Goal: Task Accomplishment & Management: Manage account settings

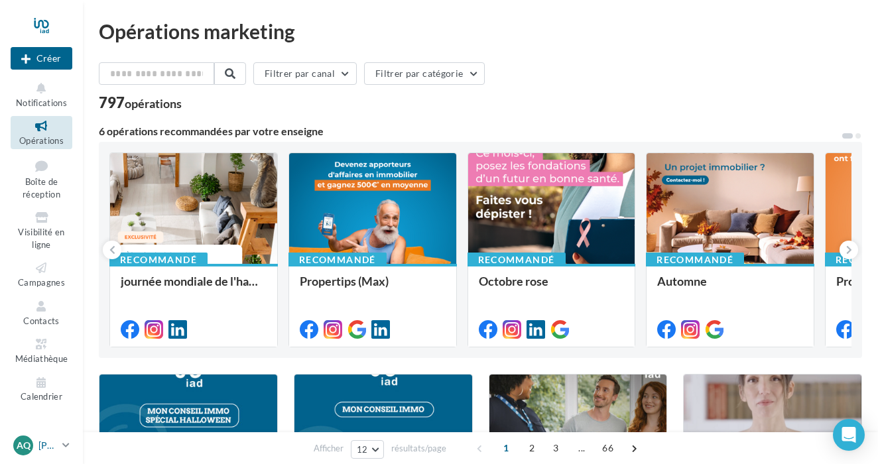
click at [66, 443] on icon at bounding box center [65, 445] width 7 height 11
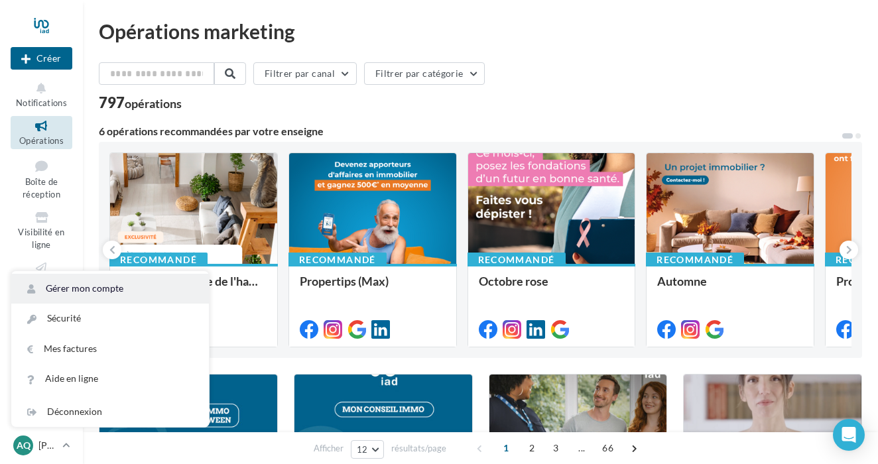
click at [124, 292] on link "Gérer mon compte" at bounding box center [110, 289] width 198 height 30
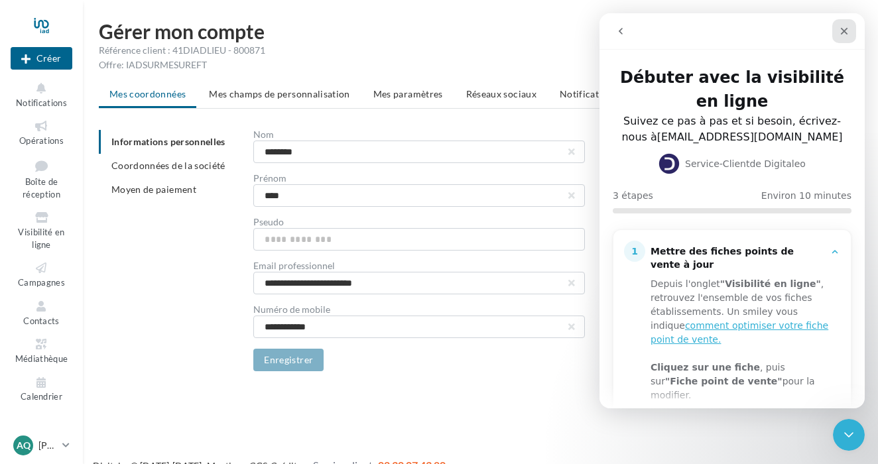
click at [850, 29] on div "Fermer" at bounding box center [844, 31] width 24 height 24
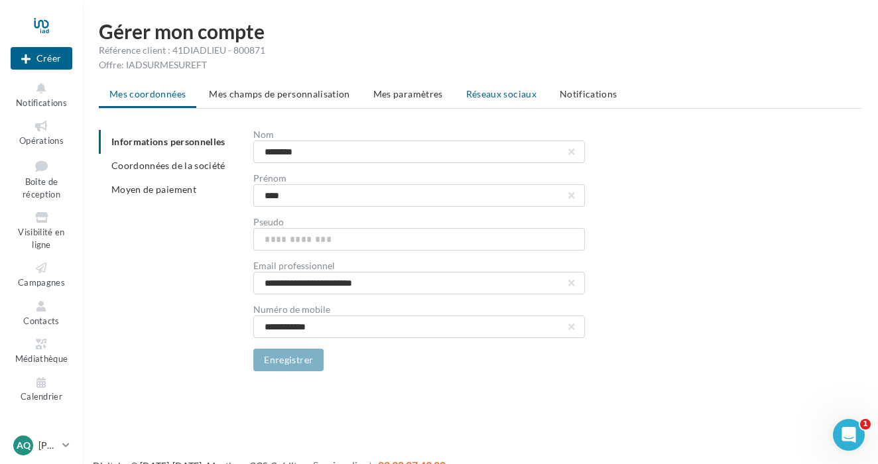
click at [486, 96] on span "Réseaux sociaux" at bounding box center [501, 93] width 70 height 11
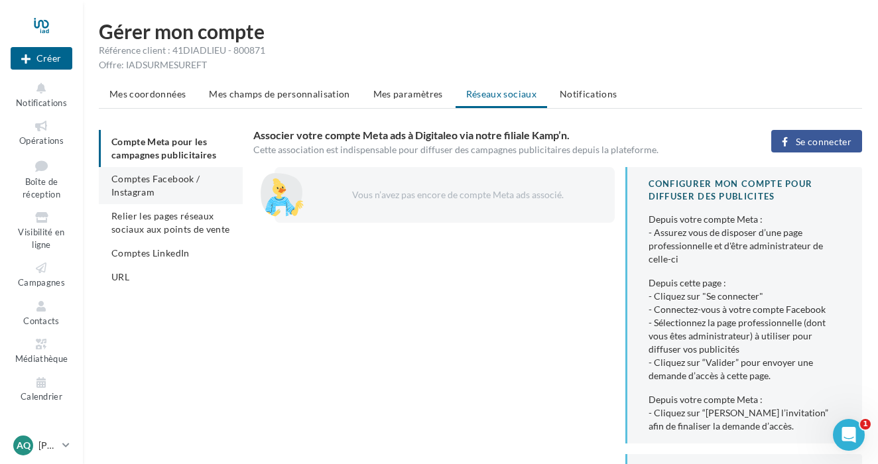
click at [190, 176] on span "Comptes Facebook / Instagram" at bounding box center [155, 185] width 88 height 25
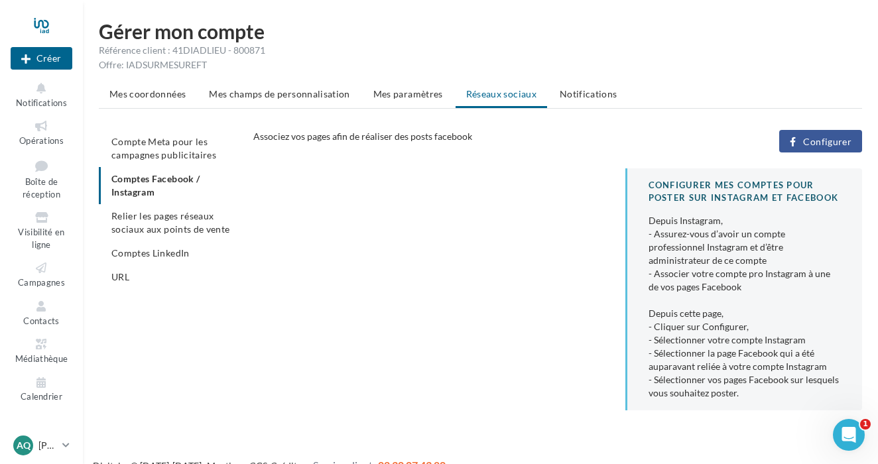
click at [826, 146] on span "Configurer" at bounding box center [827, 142] width 48 height 11
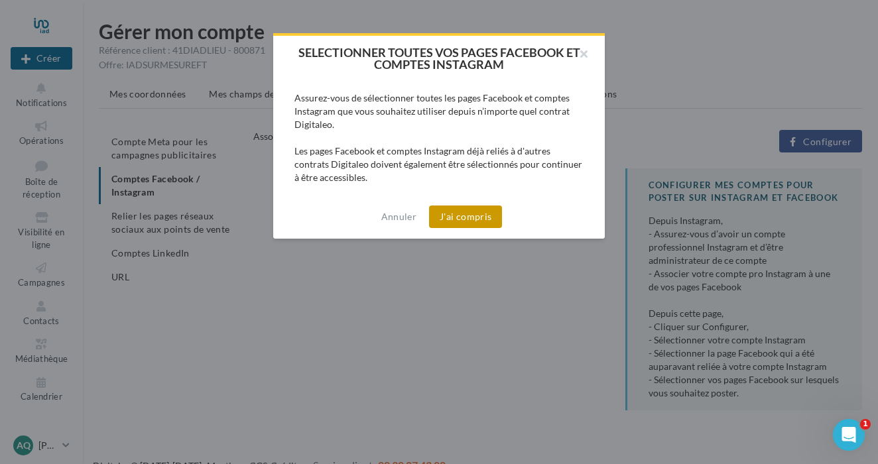
click at [466, 218] on button "J'ai compris" at bounding box center [465, 217] width 73 height 23
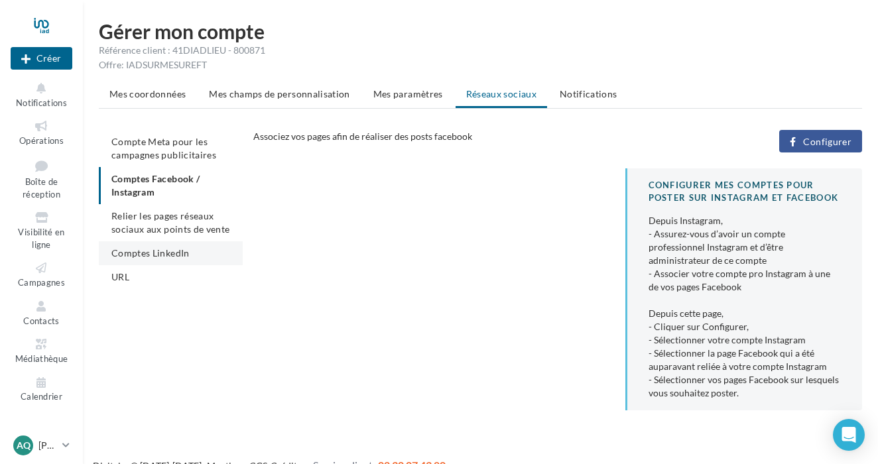
click at [176, 257] on span "Comptes LinkedIn" at bounding box center [150, 252] width 78 height 11
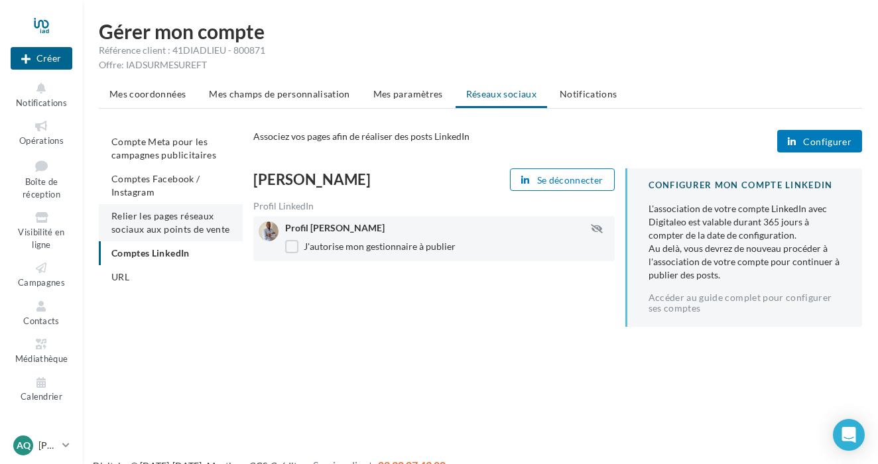
click at [193, 233] on span "Relier les pages réseaux sociaux aux points de vente" at bounding box center [170, 222] width 118 height 25
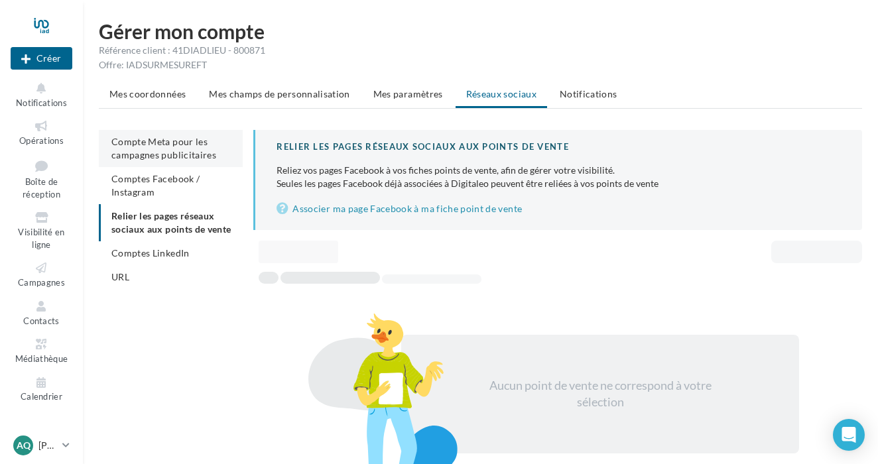
click at [204, 157] on span "Compte Meta pour les campagnes publicitaires" at bounding box center [163, 148] width 105 height 25
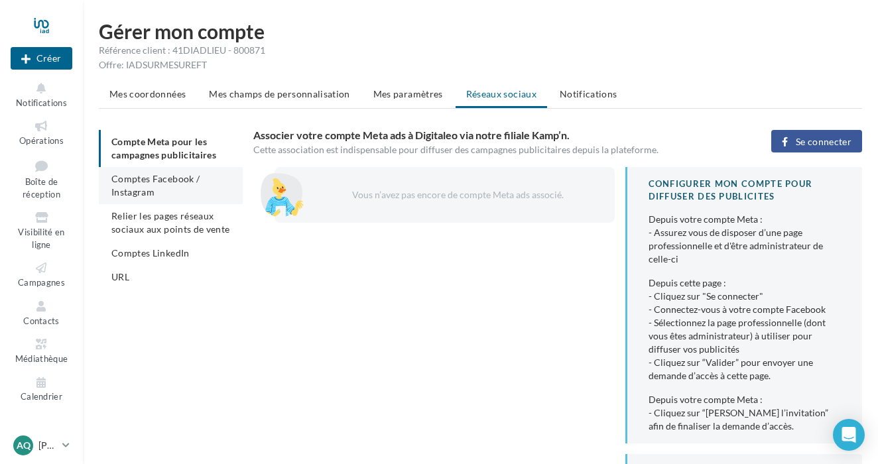
click at [203, 172] on li "Comptes Facebook / Instagram" at bounding box center [171, 185] width 144 height 37
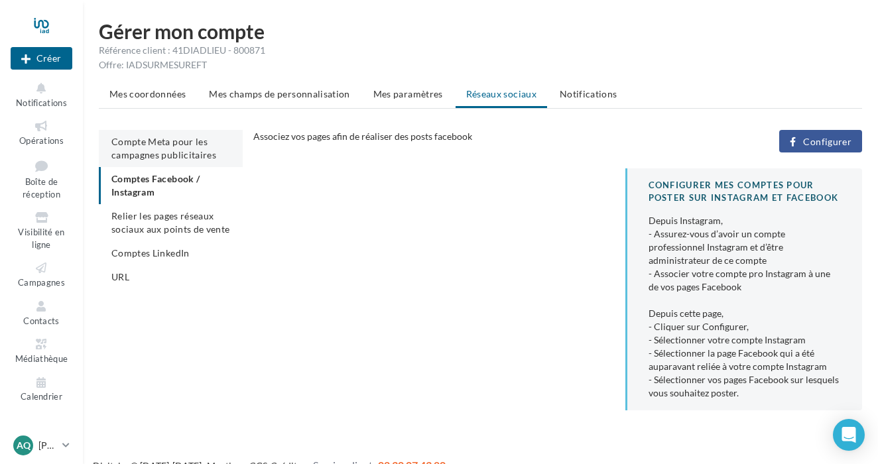
click at [178, 152] on span "Compte Meta pour les campagnes publicitaires" at bounding box center [163, 148] width 105 height 25
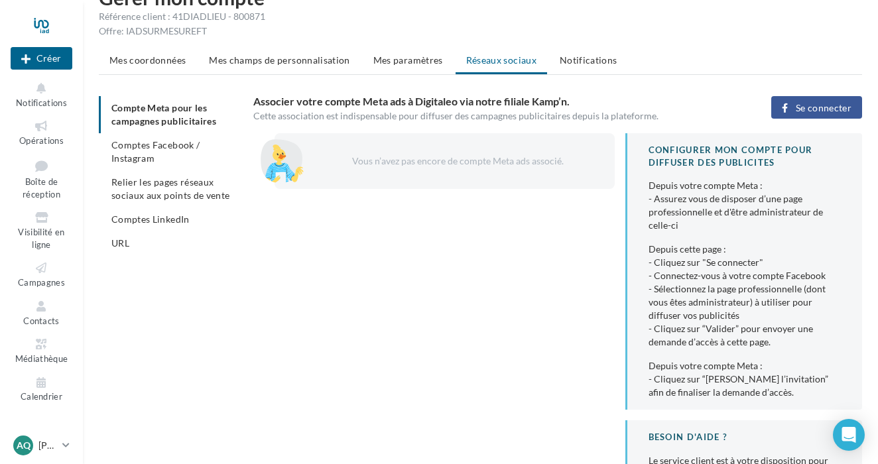
scroll to position [34, 0]
click at [803, 109] on span "Se connecter" at bounding box center [824, 108] width 56 height 11
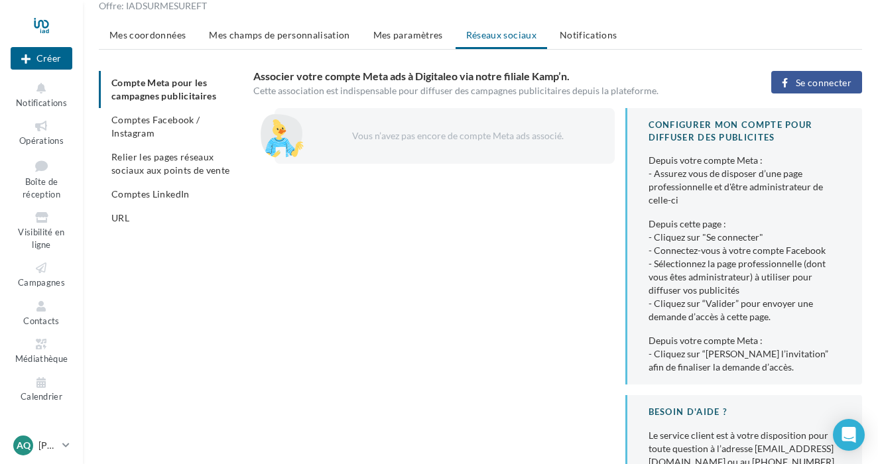
scroll to position [62, 0]
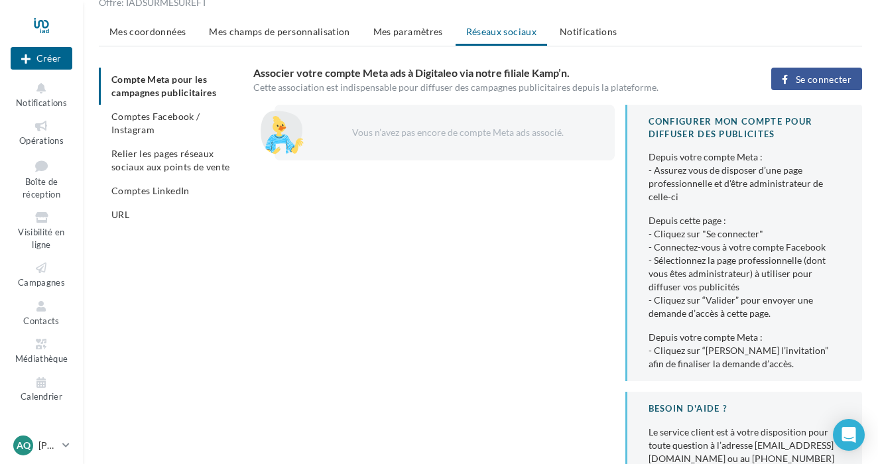
click at [814, 78] on span "Se connecter" at bounding box center [824, 79] width 56 height 11
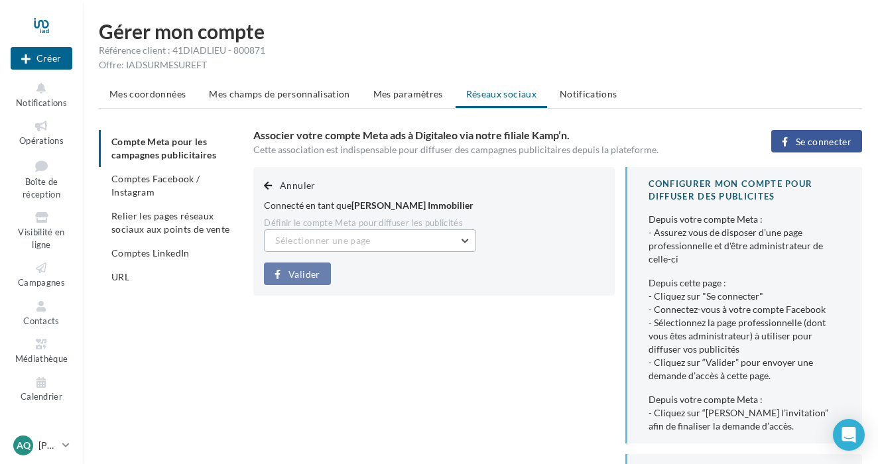
click at [444, 233] on button "Sélectionner une page" at bounding box center [370, 240] width 212 height 23
click at [424, 269] on div "Annuler Connecté en tant que Axel Quelleuc Immobilier Définir le compte Meta po…" at bounding box center [433, 231] width 361 height 129
click at [304, 261] on div "Annuler Connecté en tant que Axel Quelleuc Immobilier Définir le compte Meta po…" at bounding box center [433, 231] width 361 height 129
click at [346, 250] on button "Sélectionner une page" at bounding box center [370, 240] width 212 height 23
click at [347, 271] on span "Axel Quelleuc immo (Admin)" at bounding box center [352, 274] width 135 height 11
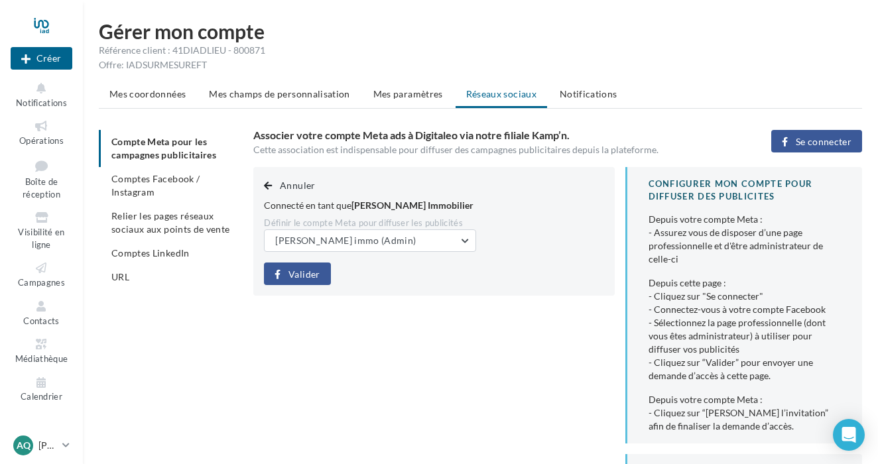
click at [308, 273] on span "Valider" at bounding box center [304, 274] width 31 height 11
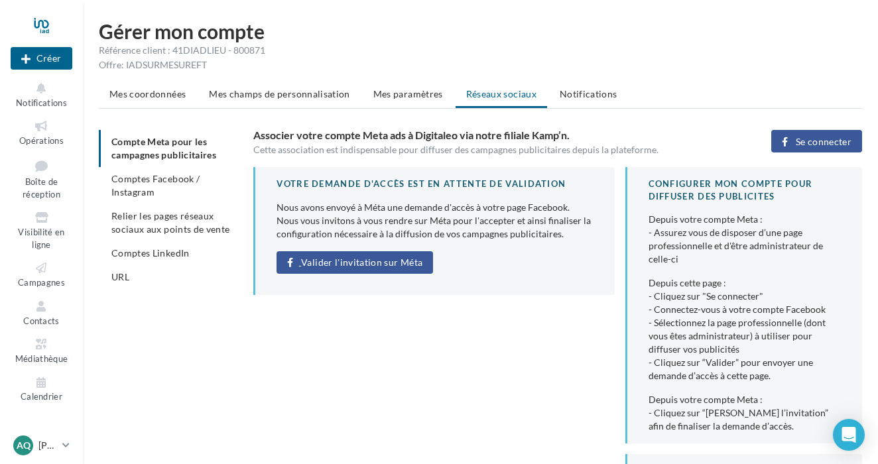
click at [372, 260] on span "Valider l'invitation sur Méta" at bounding box center [361, 262] width 121 height 11
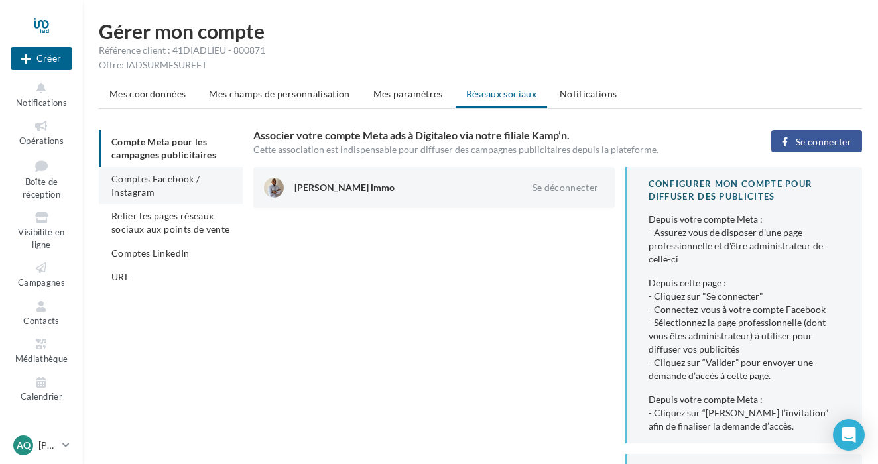
click at [190, 175] on span "Comptes Facebook / Instagram" at bounding box center [155, 185] width 88 height 25
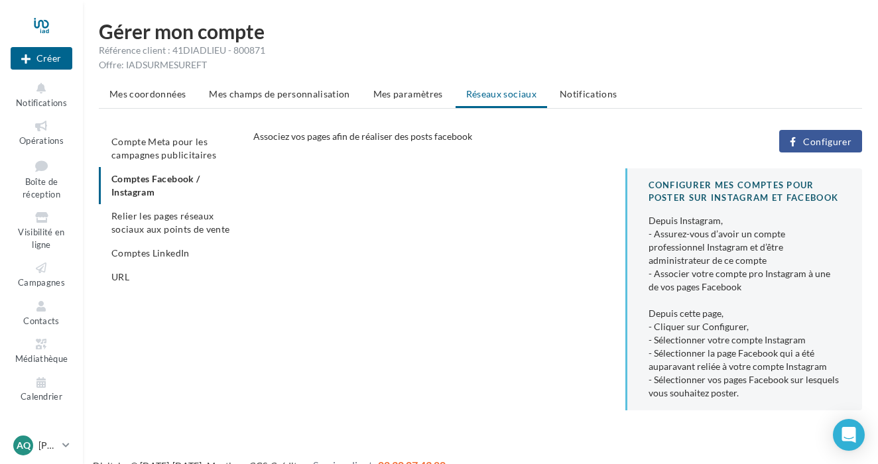
click at [795, 135] on button "Configurer" at bounding box center [820, 141] width 83 height 23
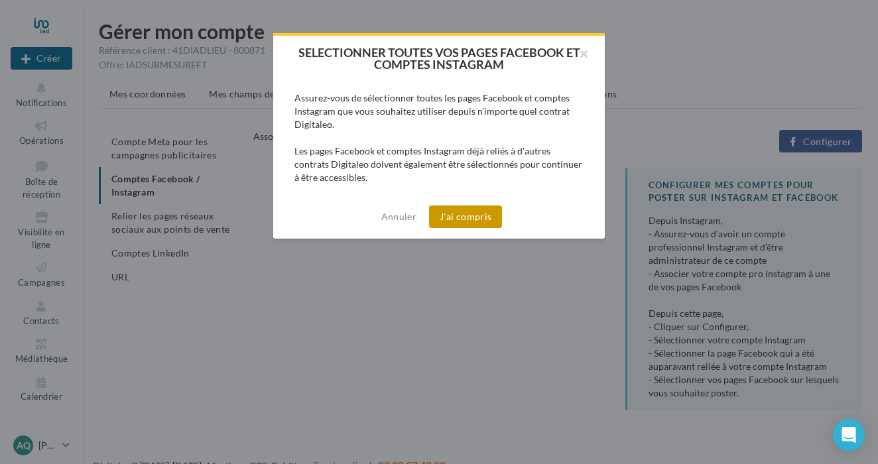
click at [485, 213] on button "J'ai compris" at bounding box center [465, 217] width 73 height 23
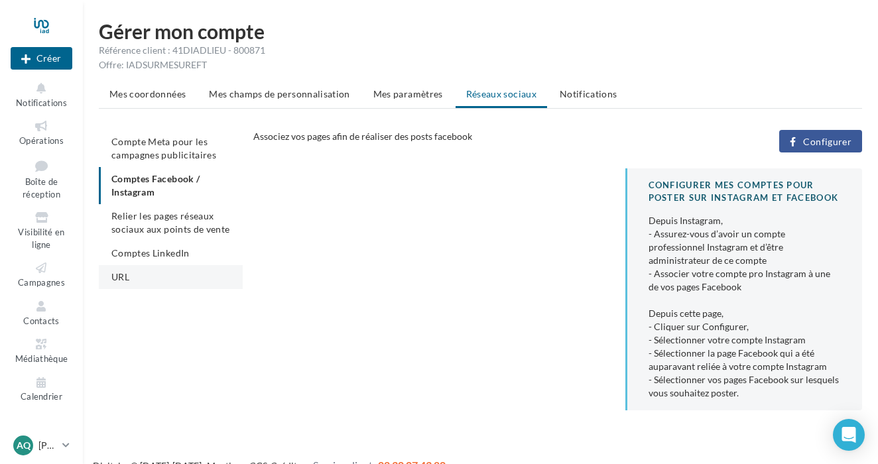
click at [139, 271] on li "URL" at bounding box center [171, 277] width 144 height 24
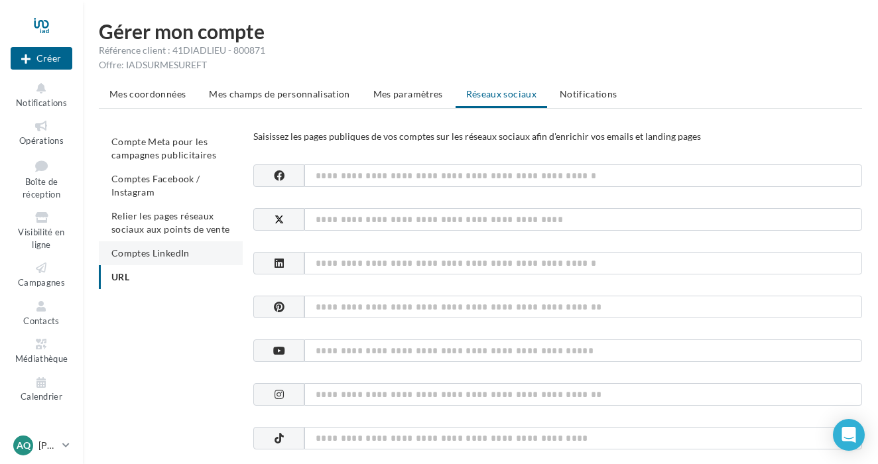
click at [149, 255] on span "Comptes LinkedIn" at bounding box center [150, 252] width 78 height 11
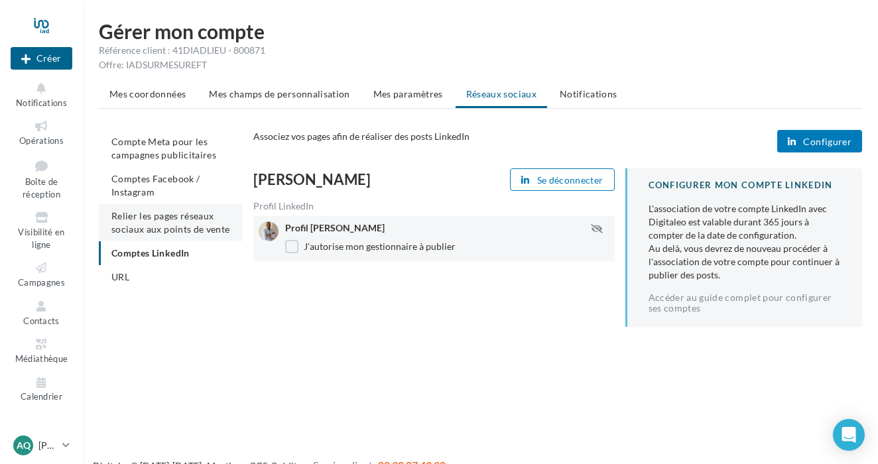
click at [163, 227] on span "Relier les pages réseaux sociaux aux points de vente" at bounding box center [170, 222] width 118 height 25
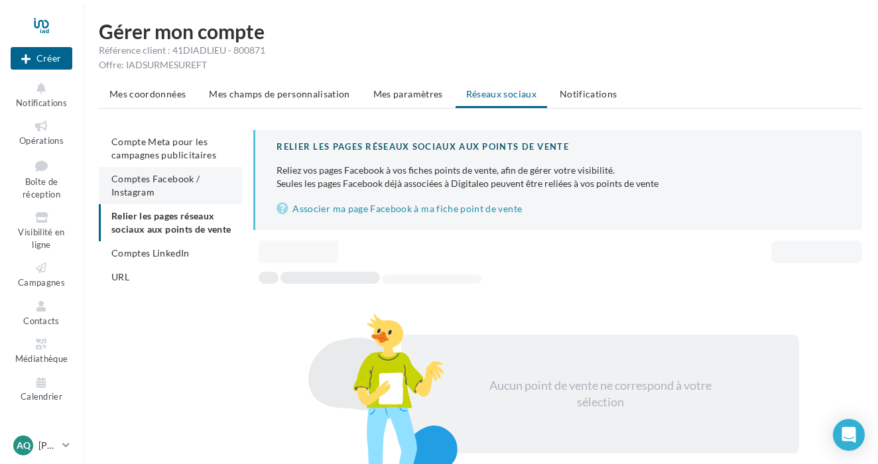
click at [172, 194] on li "Comptes Facebook / Instagram" at bounding box center [171, 185] width 144 height 37
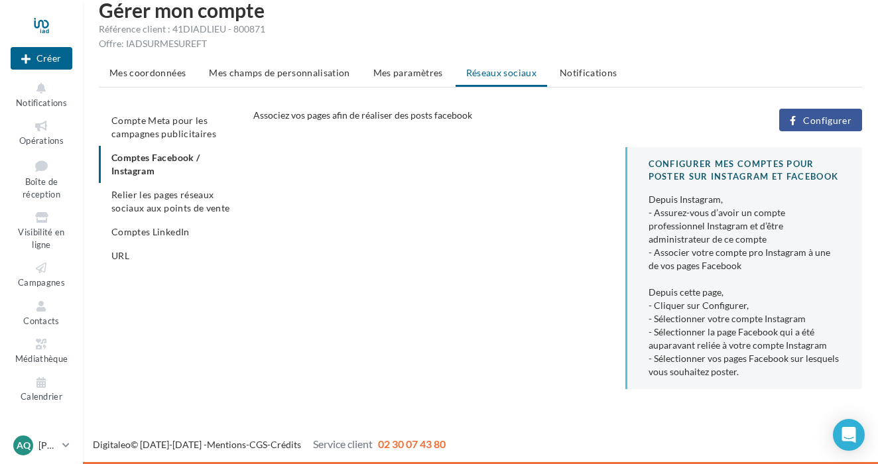
scroll to position [21, 0]
click at [812, 118] on span "Configurer" at bounding box center [827, 120] width 48 height 11
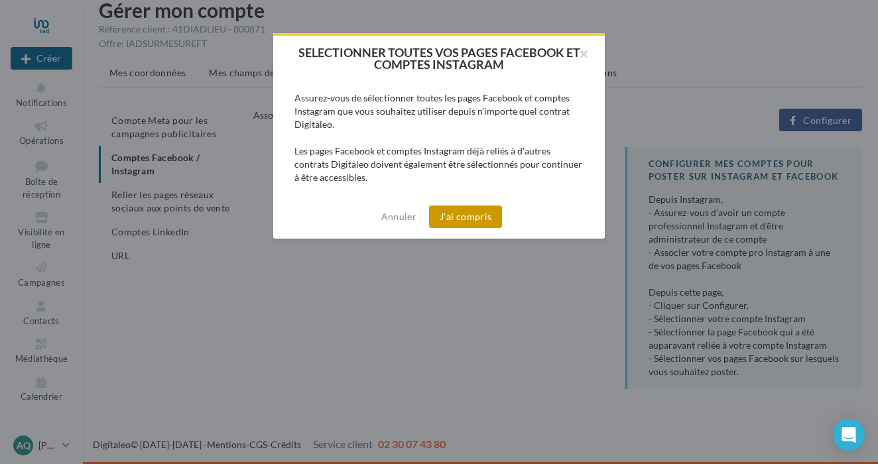
click at [456, 213] on button "J'ai compris" at bounding box center [465, 217] width 73 height 23
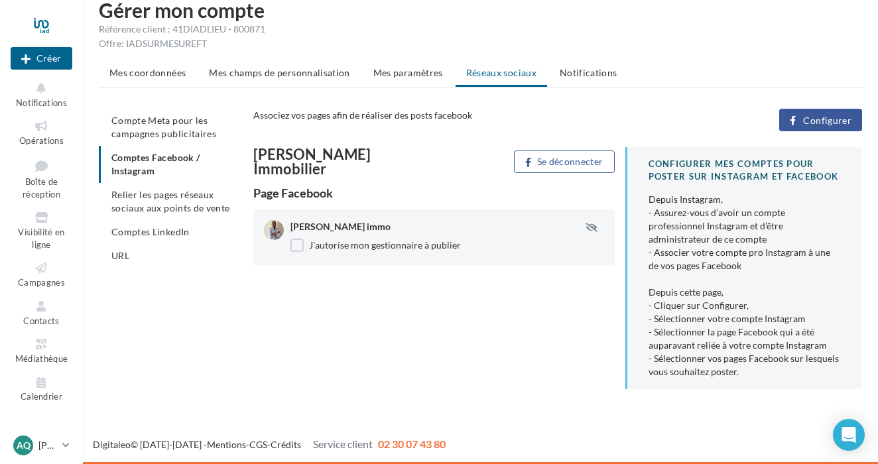
scroll to position [21, 0]
click at [414, 241] on label "J'autorise mon gestionnaire à publier" at bounding box center [375, 245] width 170 height 13
click at [191, 167] on ul "Compte Meta pour les campagnes publicitaires Comptes Facebook / Instagram Relie…" at bounding box center [171, 188] width 144 height 159
click at [186, 126] on li "Compte Meta pour les campagnes publicitaires" at bounding box center [171, 127] width 144 height 37
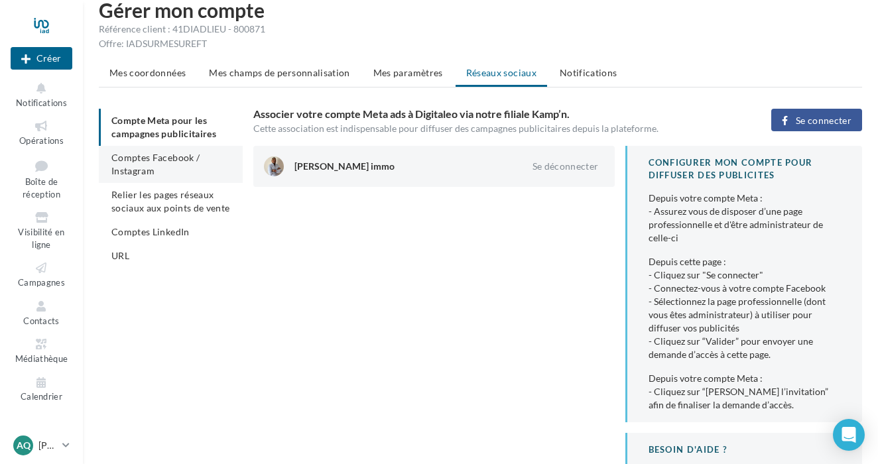
click at [186, 168] on li "Comptes Facebook / Instagram" at bounding box center [171, 164] width 144 height 37
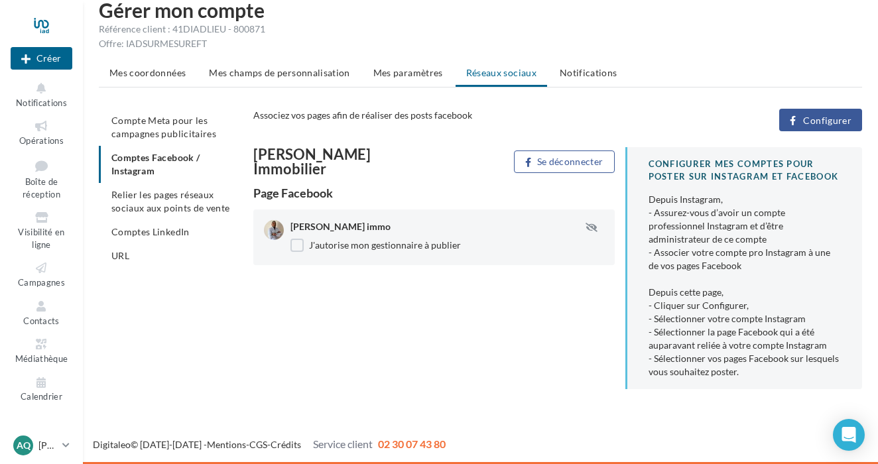
scroll to position [21, 0]
click at [834, 124] on span "Configurer" at bounding box center [827, 120] width 48 height 11
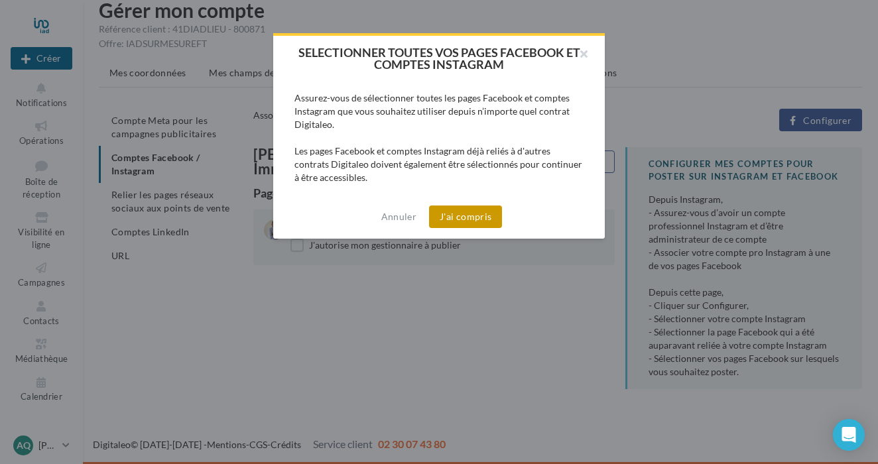
click at [469, 224] on button "J'ai compris" at bounding box center [465, 217] width 73 height 23
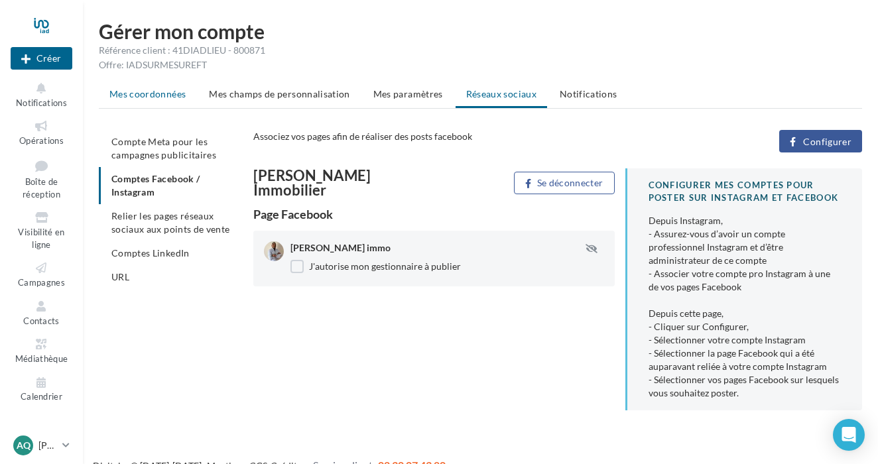
click at [148, 103] on li "Mes coordonnées" at bounding box center [147, 94] width 97 height 24
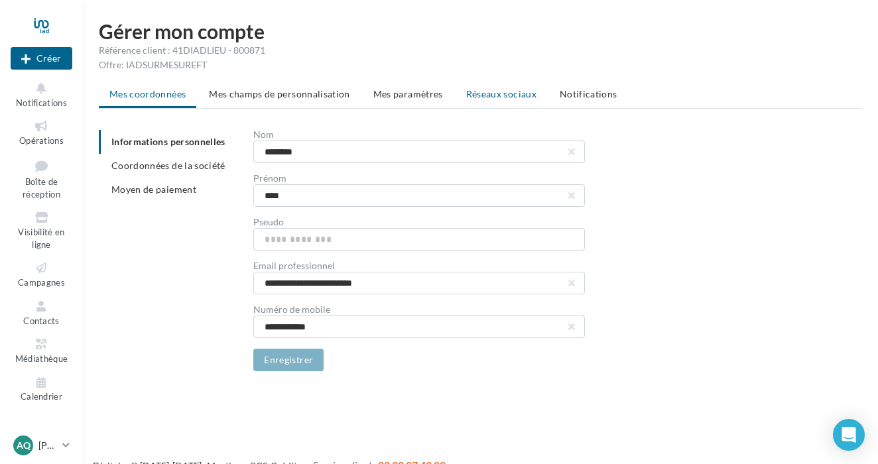
click at [466, 94] on span "Réseaux sociaux" at bounding box center [501, 93] width 70 height 11
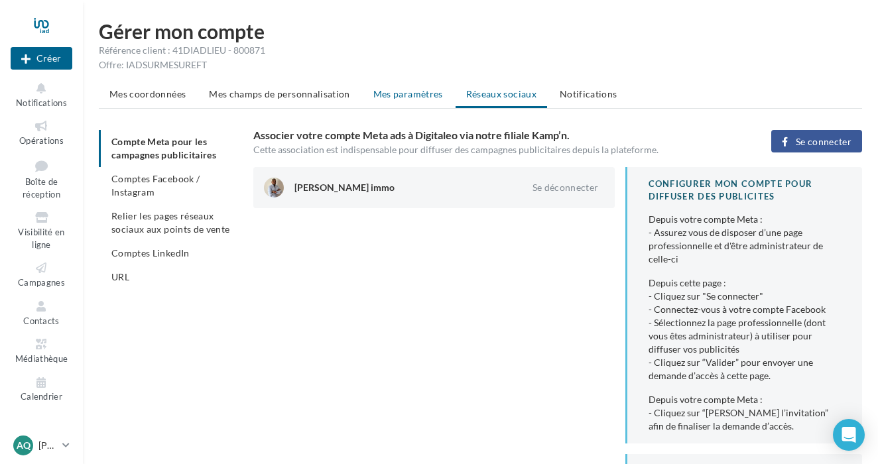
click at [398, 97] on span "Mes paramètres" at bounding box center [408, 93] width 70 height 11
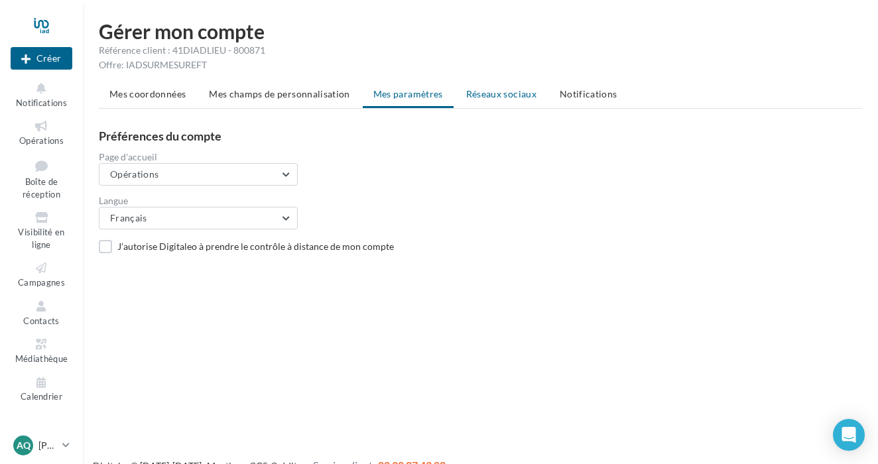
click at [513, 95] on span "Réseaux sociaux" at bounding box center [501, 93] width 70 height 11
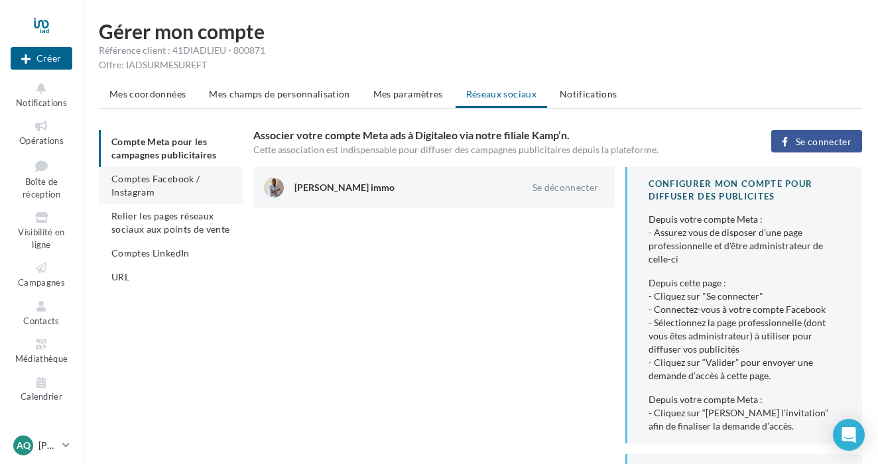
click at [184, 194] on li "Comptes Facebook / Instagram" at bounding box center [171, 185] width 144 height 37
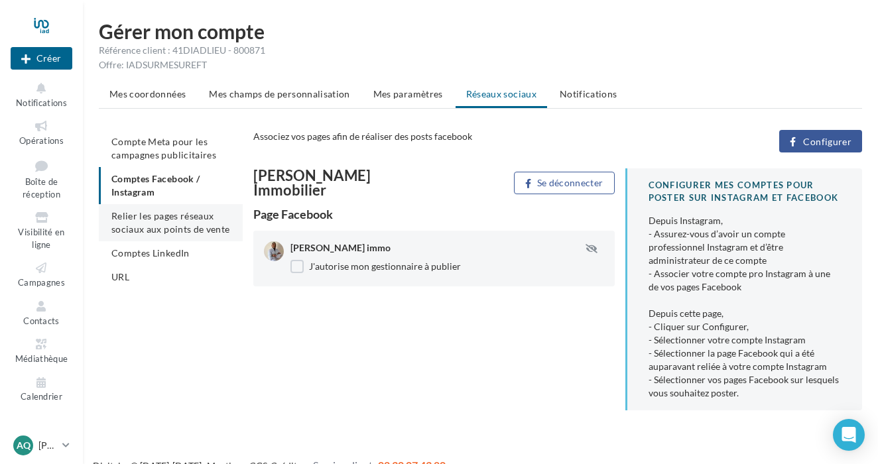
click at [181, 218] on span "Relier les pages réseaux sociaux aux points de vente" at bounding box center [170, 222] width 118 height 25
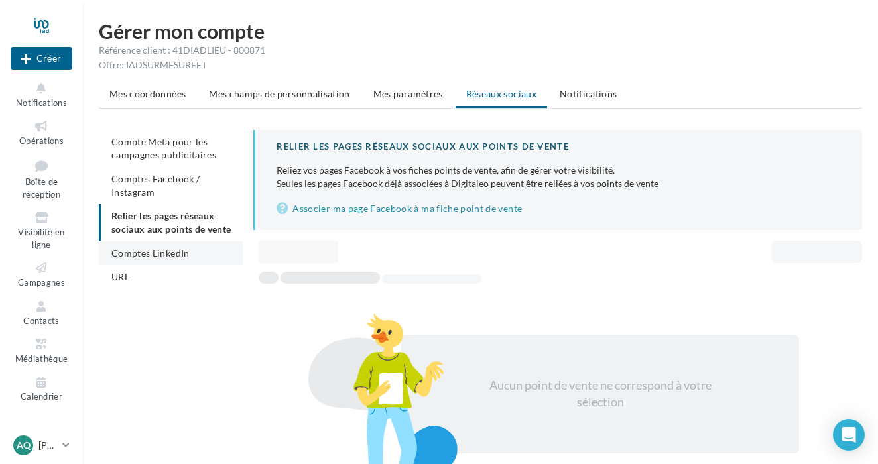
click at [183, 254] on span "Comptes LinkedIn" at bounding box center [150, 252] width 78 height 11
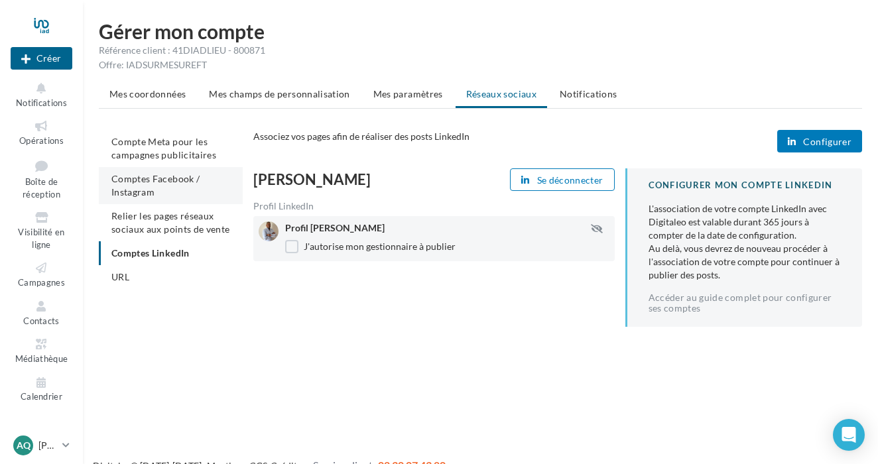
click at [189, 185] on li "Comptes Facebook / Instagram" at bounding box center [171, 185] width 144 height 37
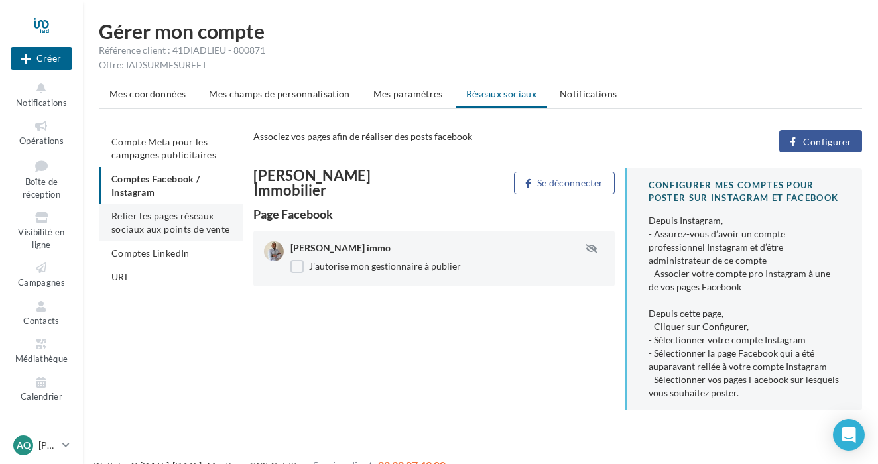
click at [194, 216] on span "Relier les pages réseaux sociaux aux points de vente" at bounding box center [170, 222] width 118 height 25
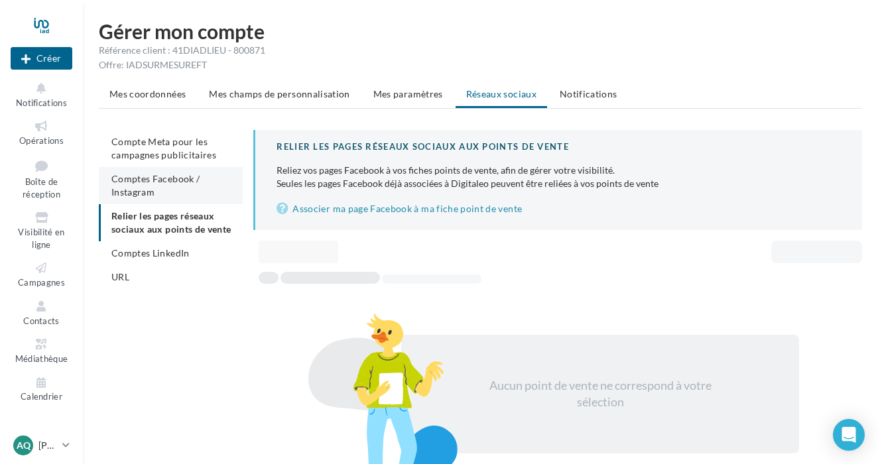
click at [192, 177] on span "Comptes Facebook / Instagram" at bounding box center [155, 185] width 88 height 25
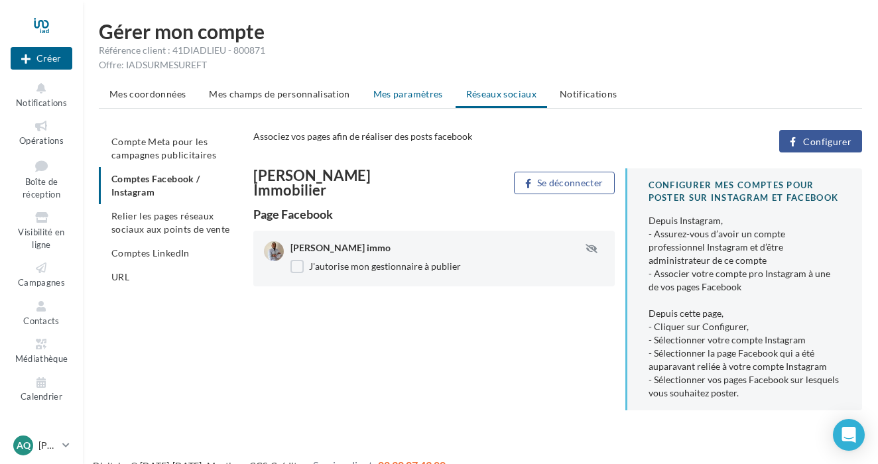
click at [394, 90] on span "Mes paramètres" at bounding box center [408, 93] width 70 height 11
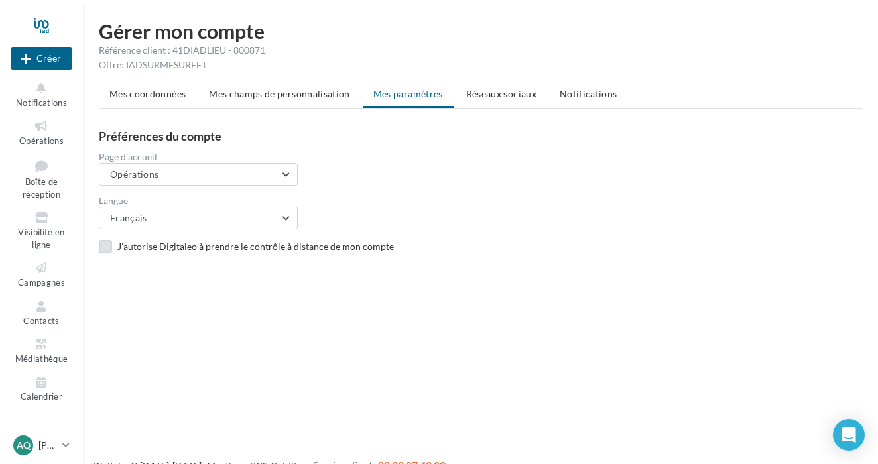
click at [310, 249] on div "J'autorise Digitaleo à prendre le contrôle à distance de mon compte" at bounding box center [494, 246] width 755 height 13
click at [505, 101] on li "Réseaux sociaux" at bounding box center [502, 94] width 92 height 24
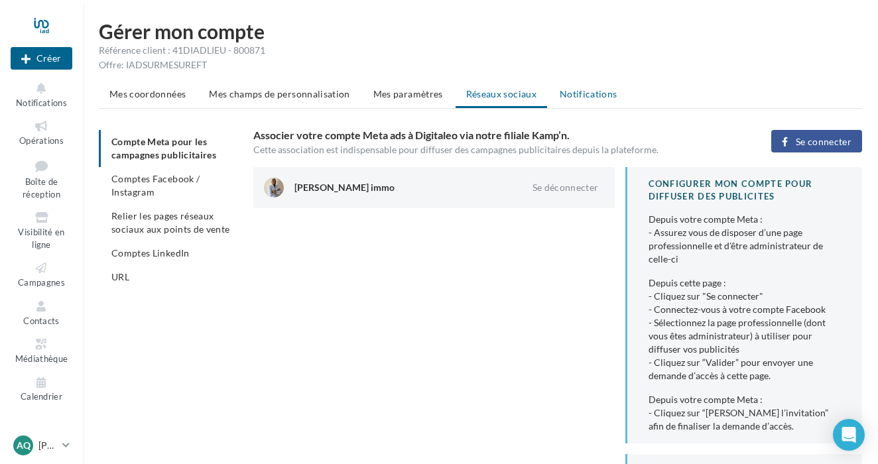
click at [586, 96] on span "Notifications" at bounding box center [589, 93] width 58 height 11
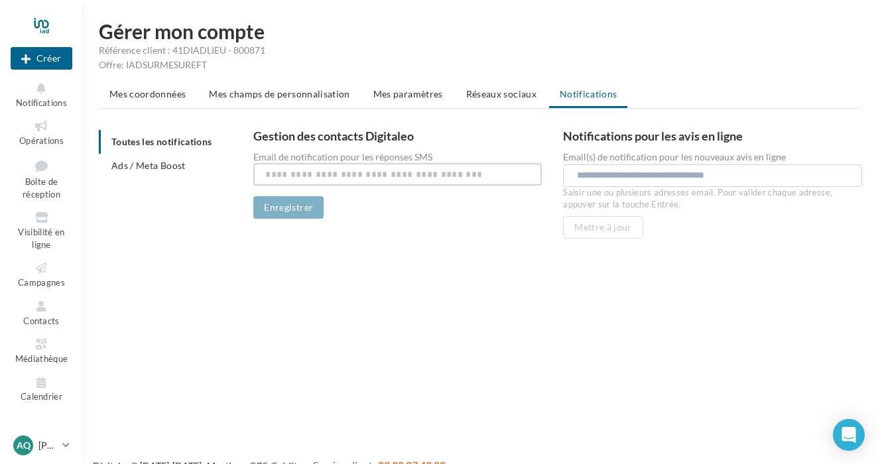
click at [383, 178] on input "text" at bounding box center [397, 174] width 289 height 23
type input "**********"
click at [663, 180] on input "text" at bounding box center [715, 174] width 277 height 13
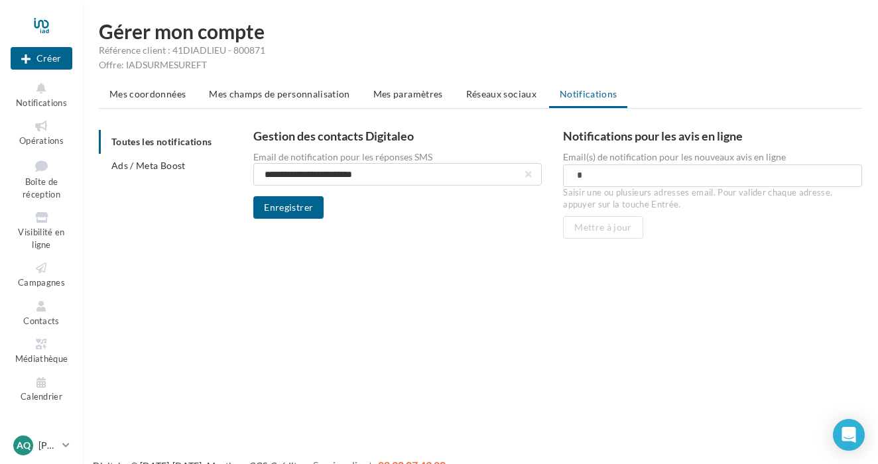
click at [596, 175] on input "*" at bounding box center [712, 174] width 270 height 13
type input "***"
type input "**********"
click at [306, 208] on button "Enregistrer" at bounding box center [288, 207] width 70 height 23
click at [485, 99] on span "Réseaux sociaux" at bounding box center [501, 93] width 70 height 11
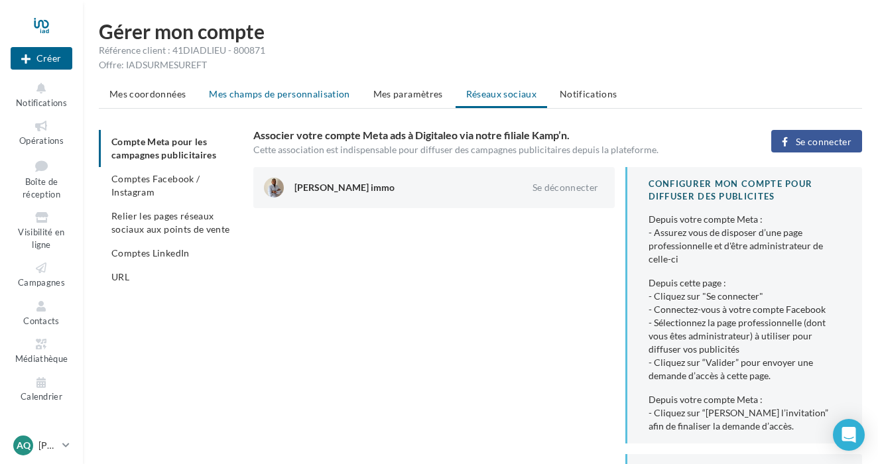
click at [255, 92] on span "Mes champs de personnalisation" at bounding box center [279, 93] width 141 height 11
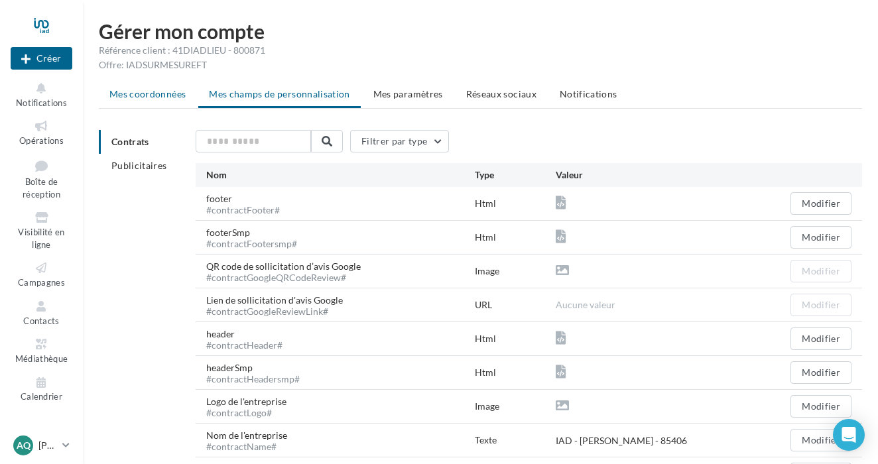
click at [139, 84] on li "Mes coordonnées" at bounding box center [147, 94] width 97 height 24
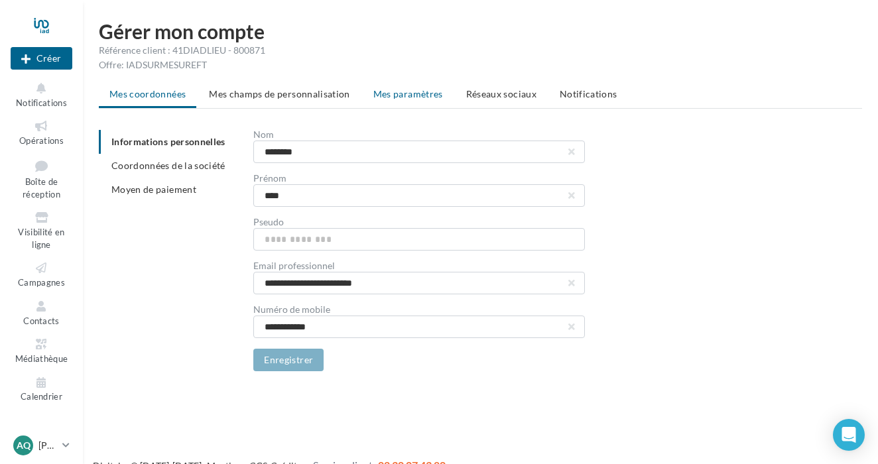
click at [390, 96] on span "Mes paramètres" at bounding box center [408, 93] width 70 height 11
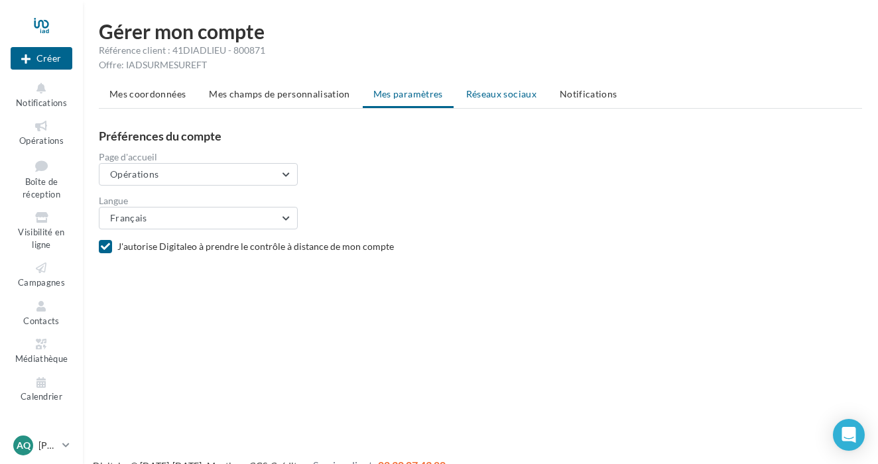
click at [495, 102] on li "Réseaux sociaux" at bounding box center [502, 94] width 92 height 24
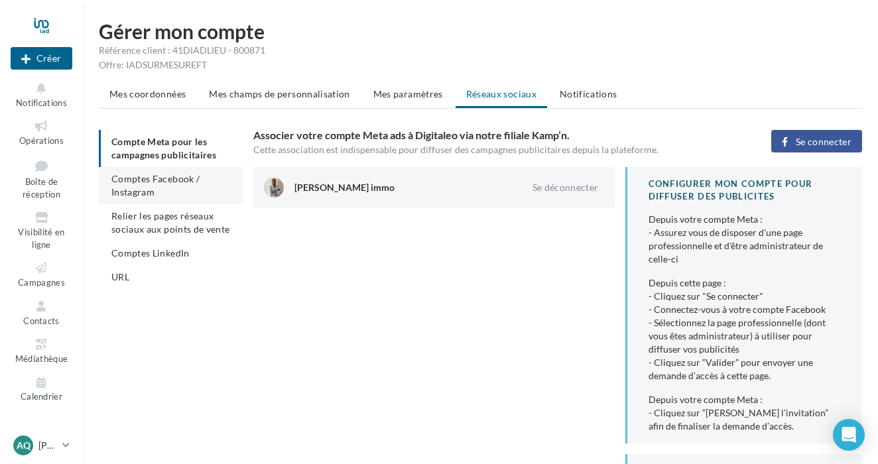
click at [206, 182] on li "Comptes Facebook / Instagram" at bounding box center [171, 185] width 144 height 37
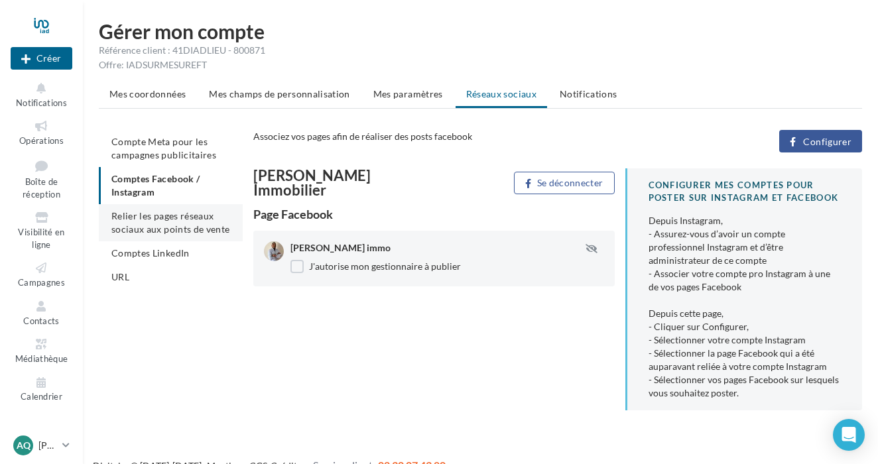
click at [196, 210] on li "Relier les pages réseaux sociaux aux points de vente" at bounding box center [171, 222] width 144 height 37
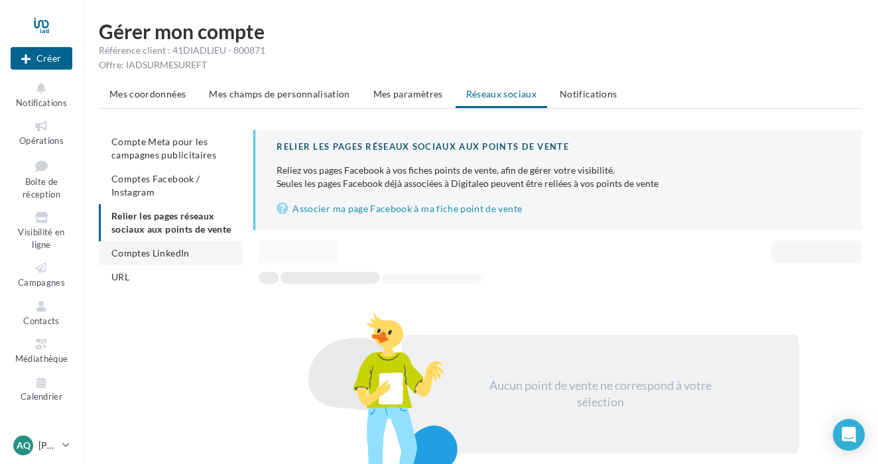
click at [184, 258] on span "Comptes LinkedIn" at bounding box center [150, 252] width 78 height 11
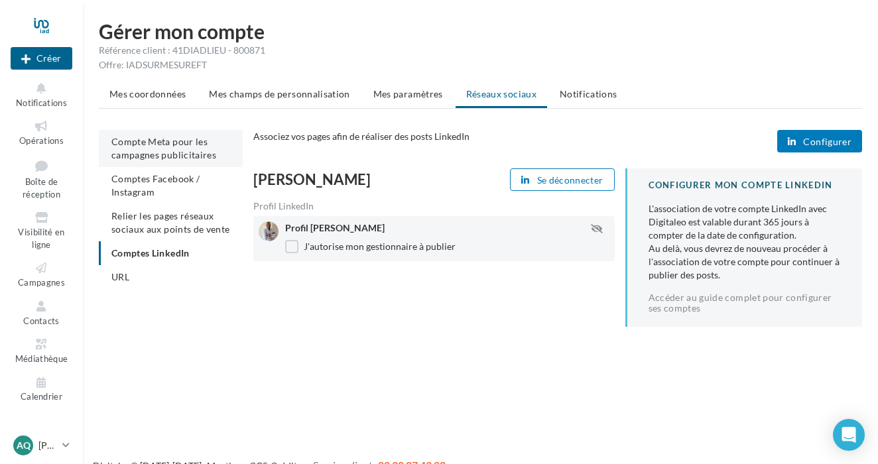
click at [212, 155] on span "Compte Meta pour les campagnes publicitaires" at bounding box center [163, 148] width 105 height 25
